Goal: Find specific page/section: Find specific page/section

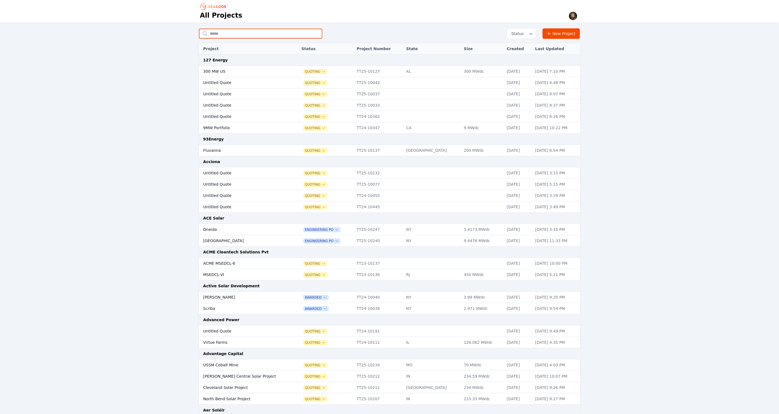
click at [235, 38] on input "text" at bounding box center [260, 34] width 123 height 10
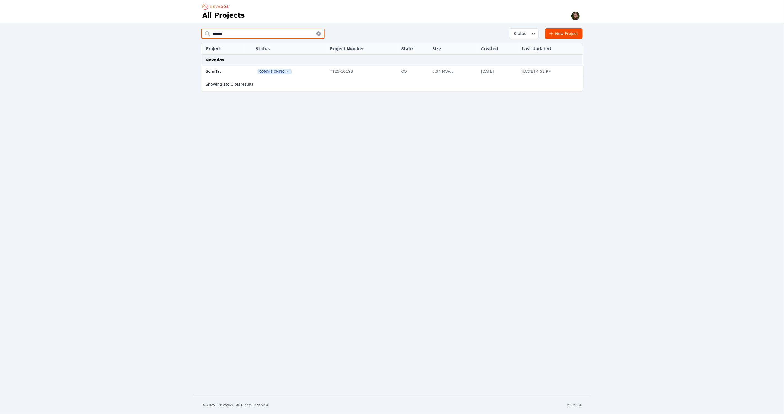
type input "*******"
click at [213, 70] on td "SolarTac" at bounding box center [222, 71] width 42 height 11
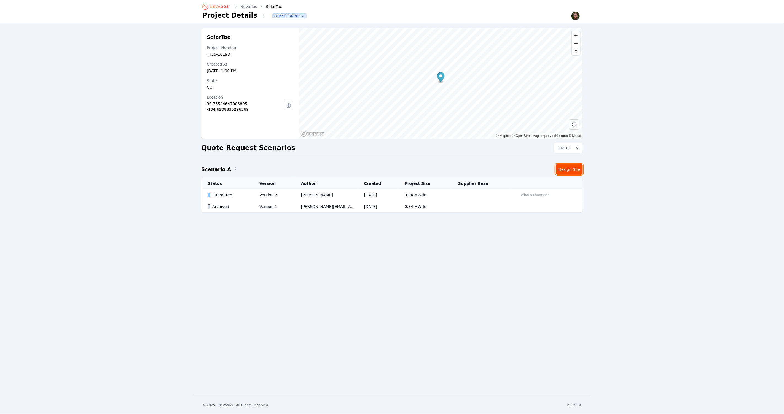
click at [565, 172] on link "Design Site" at bounding box center [569, 169] width 27 height 10
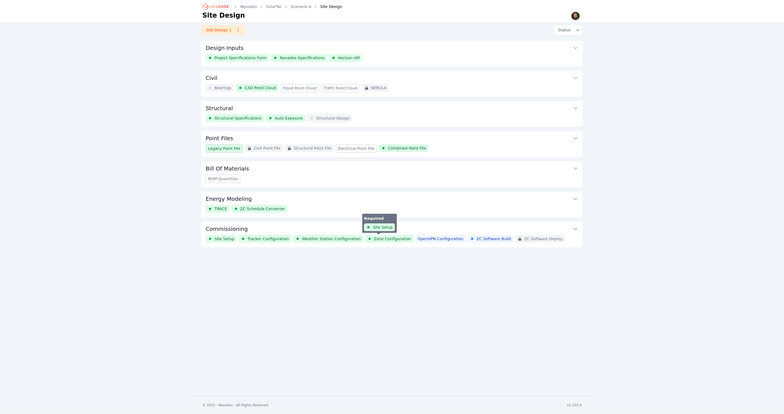
click at [377, 240] on span "Zone Configuration" at bounding box center [392, 239] width 37 height 6
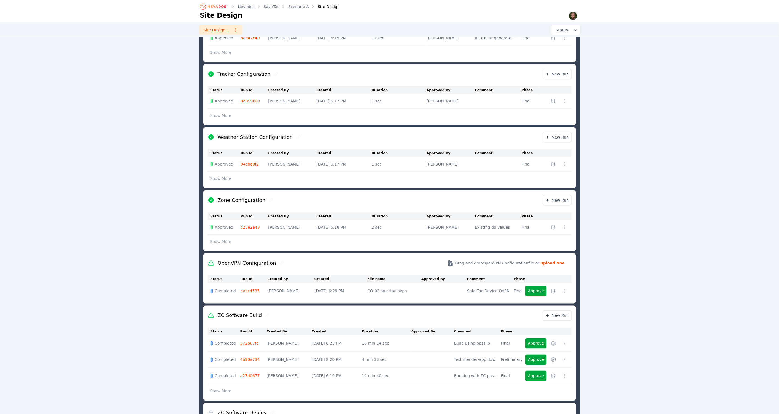
scroll to position [284, 0]
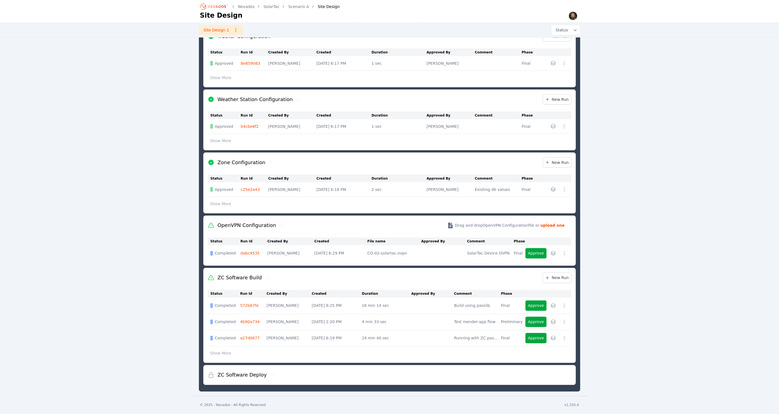
click at [247, 306] on link "572b67fe" at bounding box center [249, 306] width 18 height 4
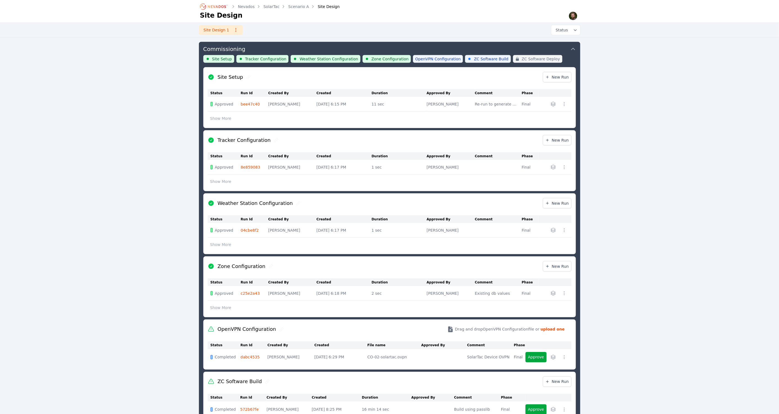
scroll to position [284, 0]
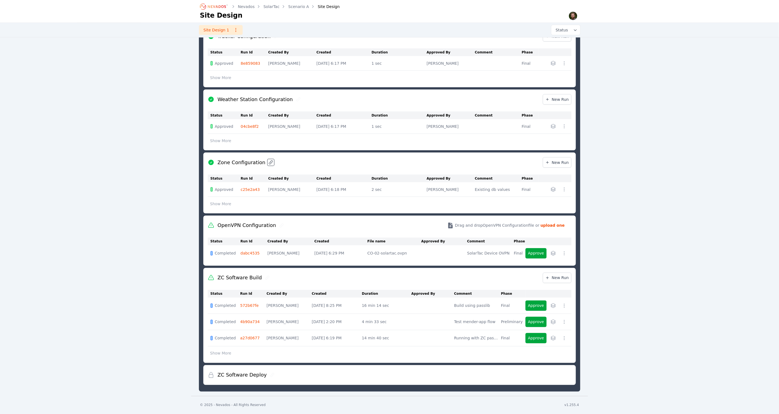
click at [269, 162] on icon at bounding box center [271, 162] width 4 height 4
click at [247, 306] on link "572b67fe" at bounding box center [249, 306] width 18 height 4
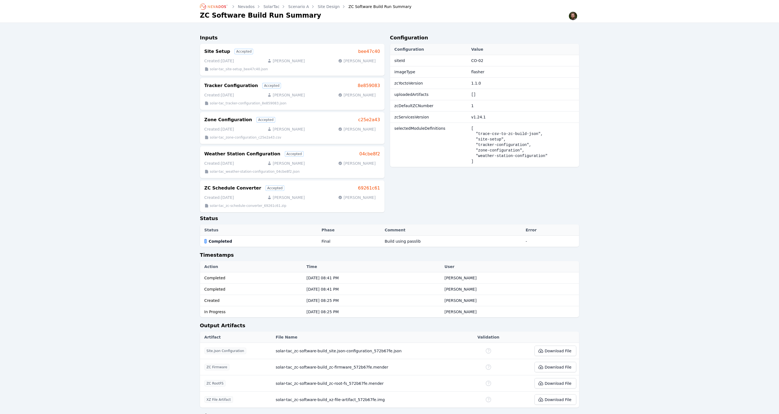
click at [127, 72] on div "Nevados SolarTac Scenario A Site Design ZC Software Build Run Summary ZC Softwa…" at bounding box center [389, 241] width 779 height 483
click at [118, 105] on div "Nevados SolarTac Scenario A Site Design ZC Software Build Run Summary ZC Softwa…" at bounding box center [389, 241] width 779 height 483
